Goal: Task Accomplishment & Management: Use online tool/utility

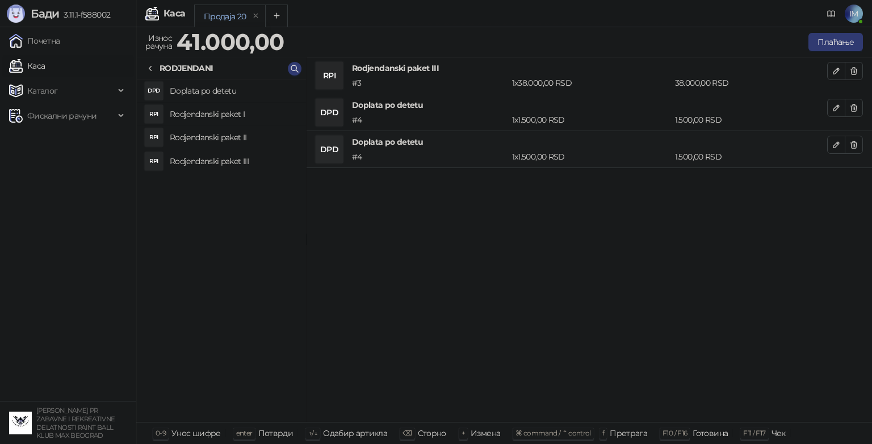
click at [353, 226] on div "RPI Rodjendanski paket III # 3 1 x 38.000,00 RSD 38.000,00 RSD DPD Doplata po d…" at bounding box center [590, 239] width 566 height 365
click at [363, 197] on div "RPI Rodjendanski paket III # 3 1 x 38.000,00 RSD 38.000,00 RSD DPD Doplata po d…" at bounding box center [590, 239] width 566 height 365
click at [853, 70] on icon "button" at bounding box center [854, 70] width 9 height 9
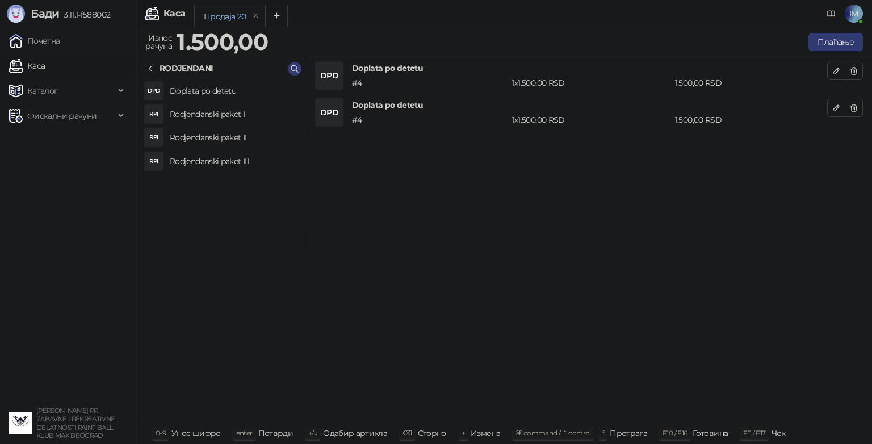
click at [853, 70] on icon "button" at bounding box center [854, 70] width 9 height 9
click at [852, 100] on button "button" at bounding box center [854, 108] width 18 height 18
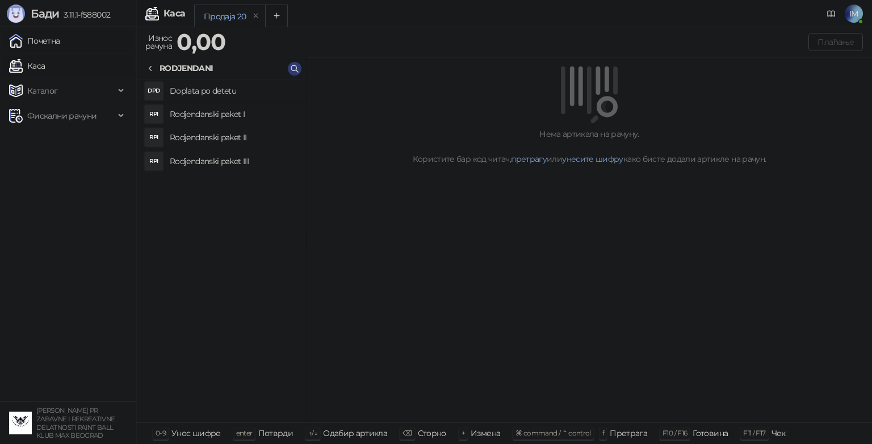
click at [60, 32] on link "Почетна" at bounding box center [34, 41] width 51 height 23
